Goal: Navigation & Orientation: Find specific page/section

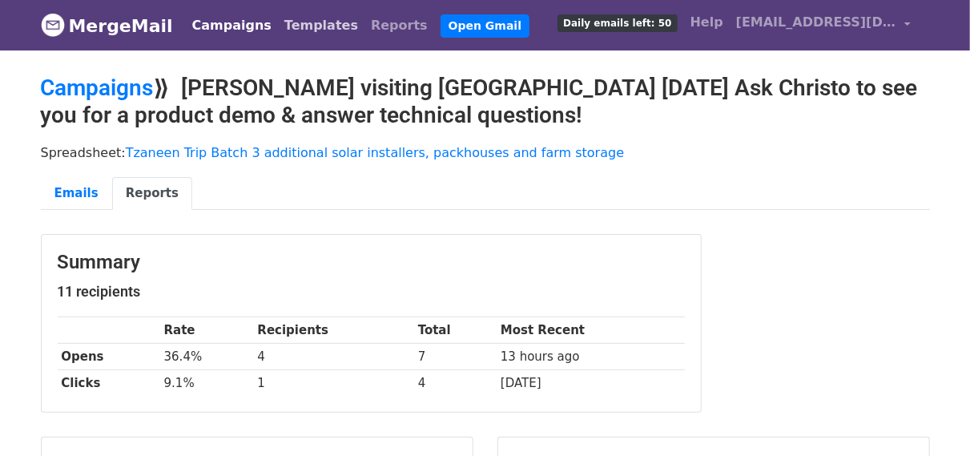
click at [278, 28] on link "Templates" at bounding box center [321, 26] width 87 height 32
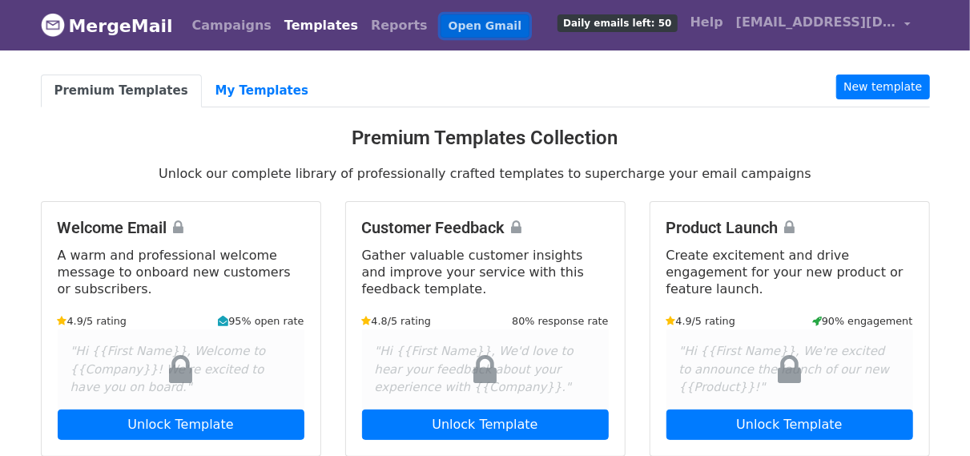
click at [441, 24] on link "Open Gmail" at bounding box center [485, 25] width 89 height 23
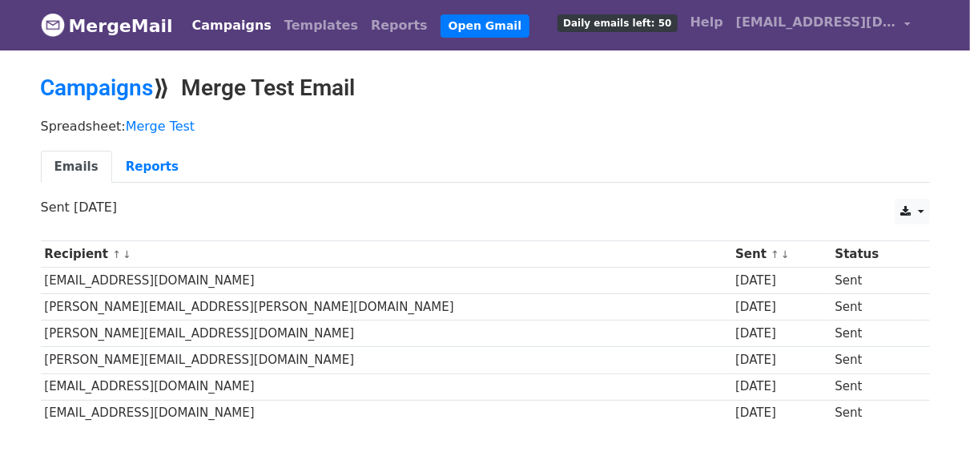
scroll to position [83, 0]
